Goal: Find specific page/section: Find specific page/section

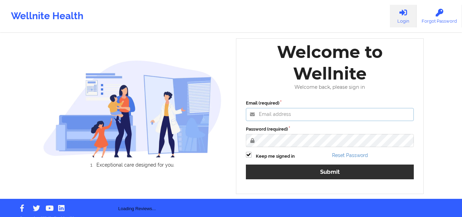
type input "[EMAIL_ADDRESS][DOMAIN_NAME]"
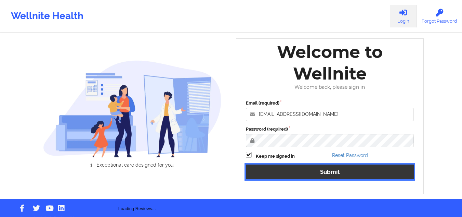
click at [299, 170] on button "Submit" at bounding box center [330, 171] width 168 height 15
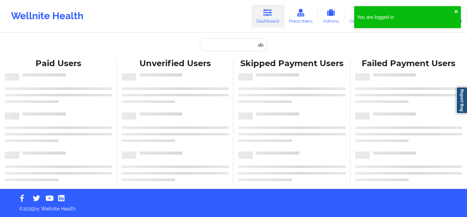
click at [154, 16] on div "Wellnite Health Dashboard Prescribers Admins Coaches Therapists Medications Acc…" at bounding box center [233, 15] width 467 height 27
click at [227, 47] on input "text" at bounding box center [234, 44] width 68 height 13
type input "v"
paste input "[PERSON_NAME]"
type input "[PERSON_NAME]"
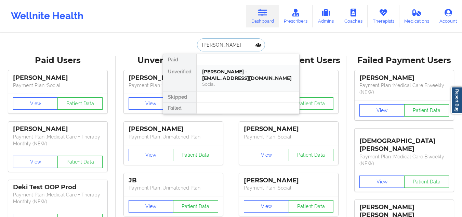
click at [216, 75] on div "[PERSON_NAME] - [EMAIL_ADDRESS][DOMAIN_NAME]" at bounding box center [248, 74] width 92 height 13
